Goal: Navigation & Orientation: Understand site structure

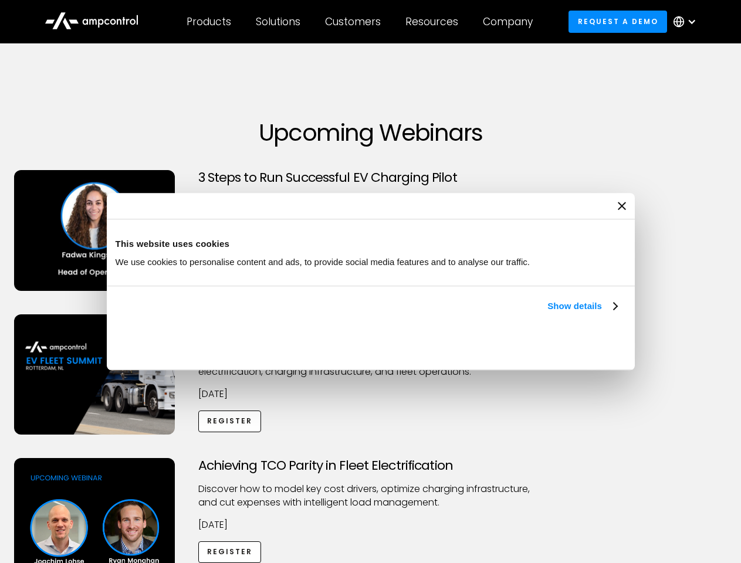
click at [547, 313] on link "Show details" at bounding box center [581, 306] width 69 height 14
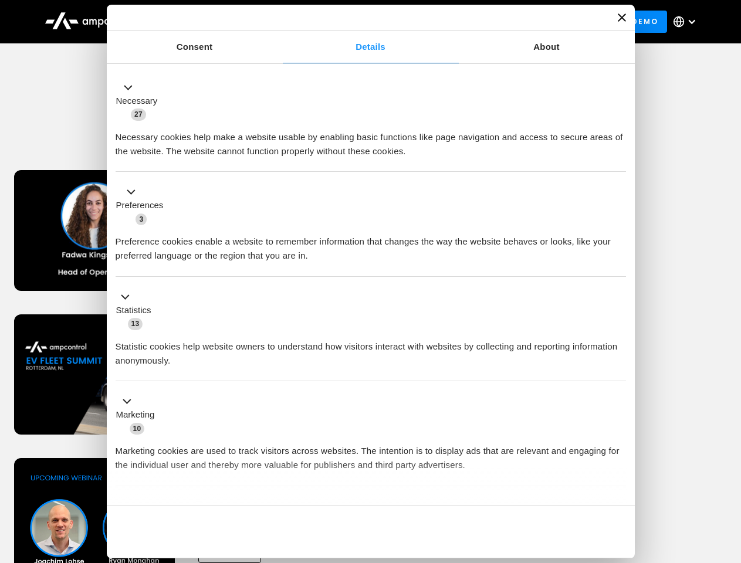
click at [618, 158] on div "Necessary cookies help make a website usable by enabling basic functions like p…" at bounding box center [371, 139] width 510 height 37
click at [728, 473] on div "Achieving TCO Parity in Fleet Electrification Discover how to model key cost dr…" at bounding box center [370, 550] width 737 height 184
click at [361, 22] on div "Customers" at bounding box center [353, 21] width 56 height 13
click at [208, 22] on div "Products" at bounding box center [209, 21] width 45 height 13
click at [279, 22] on div "Solutions" at bounding box center [278, 21] width 45 height 13
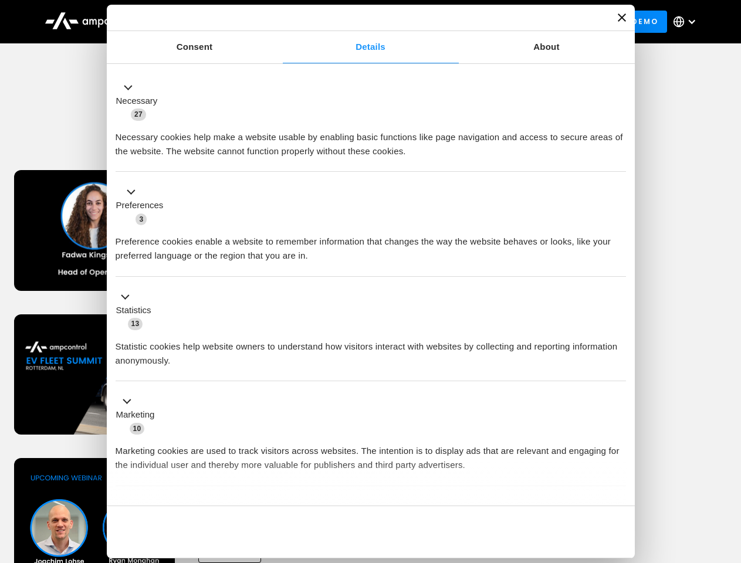
click at [355, 22] on div "Customers" at bounding box center [353, 21] width 56 height 13
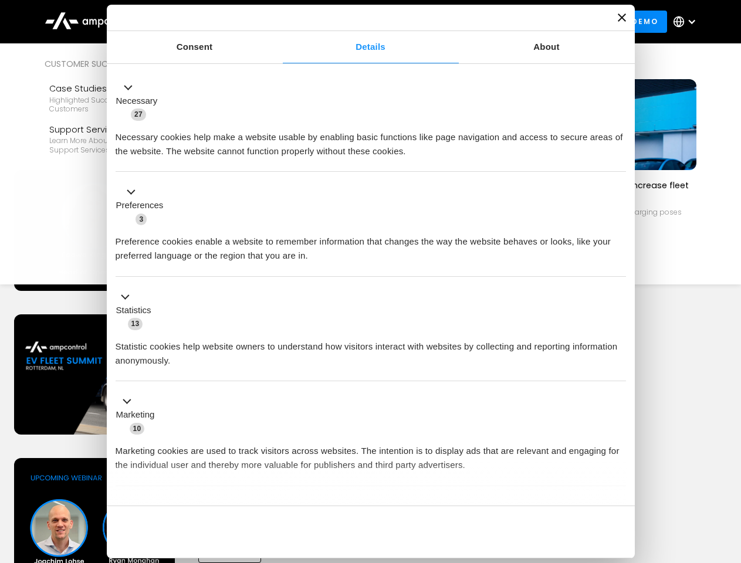
click at [434, 22] on div "Resources" at bounding box center [431, 21] width 53 height 13
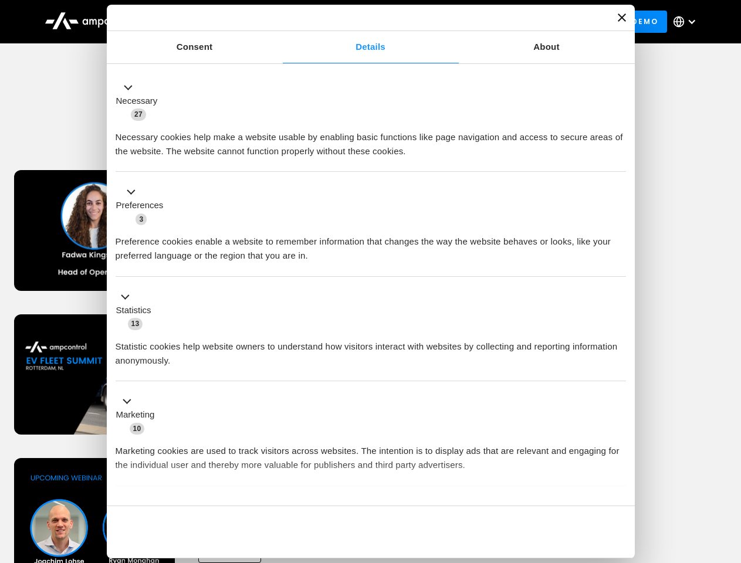
click at [512, 22] on div "Company" at bounding box center [508, 21] width 50 height 13
click at [688, 22] on div at bounding box center [691, 21] width 9 height 9
